Goal: Task Accomplishment & Management: Manage account settings

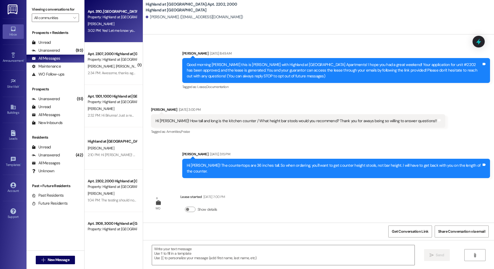
scroll to position [921, 0]
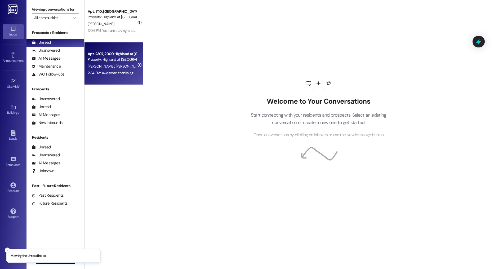
click at [123, 82] on div "Apt. 2307, 2000 Highland at [GEOGRAPHIC_DATA] Property: Highland at [GEOGRAPHIC…" at bounding box center [113, 63] width 58 height 42
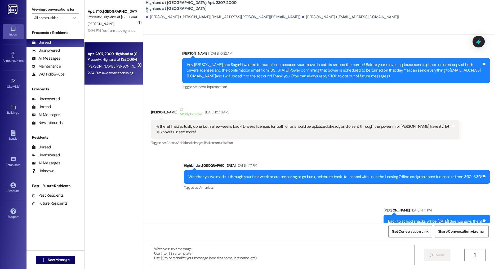
scroll to position [13008, 0]
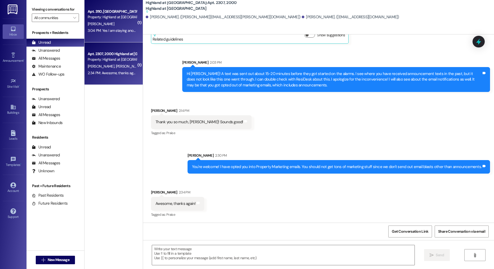
click at [120, 35] on div "Apt. 3110, 3000 Highland at Spring Hill Property: Highland at Spring Hill S. Ga…" at bounding box center [113, 21] width 58 height 42
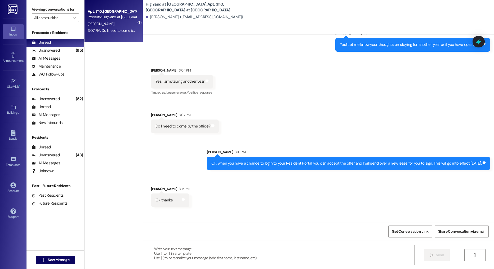
scroll to position [3513, 0]
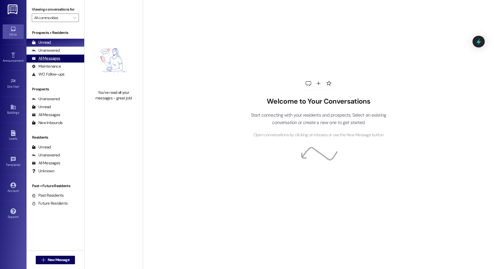
click at [72, 59] on div "All Messages (undefined)" at bounding box center [55, 59] width 58 height 8
